Goal: Find specific page/section: Find specific page/section

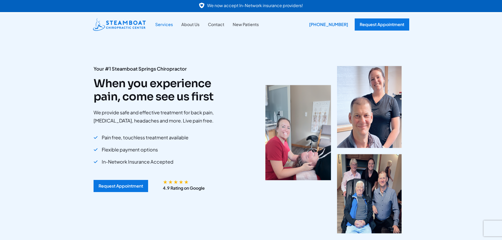
click at [165, 25] on link "Services" at bounding box center [164, 24] width 26 height 7
click at [163, 26] on link "Services" at bounding box center [164, 24] width 26 height 7
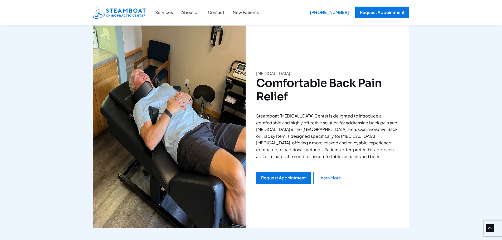
scroll to position [878, 0]
